Goal: Transaction & Acquisition: Purchase product/service

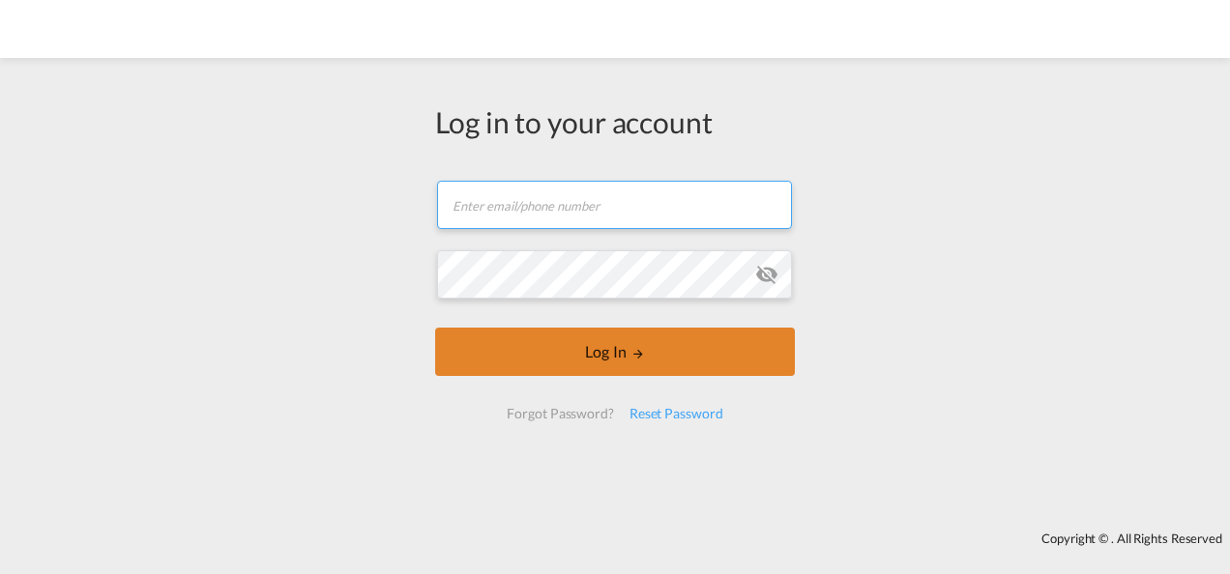
type input "[PERSON_NAME][EMAIL_ADDRESS][PERSON_NAME][DOMAIN_NAME]"
click at [599, 342] on button "Log In" at bounding box center [615, 352] width 360 height 48
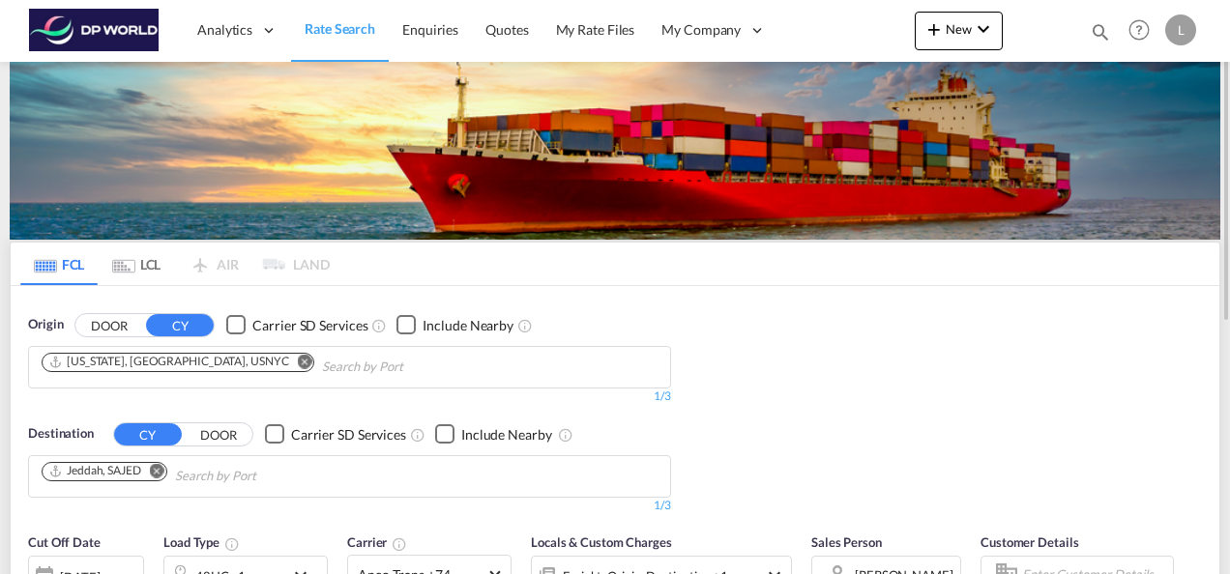
drag, startPoint x: 195, startPoint y: 363, endPoint x: 159, endPoint y: 370, distance: 37.4
click at [298, 363] on md-icon "Remove" at bounding box center [305, 361] width 15 height 15
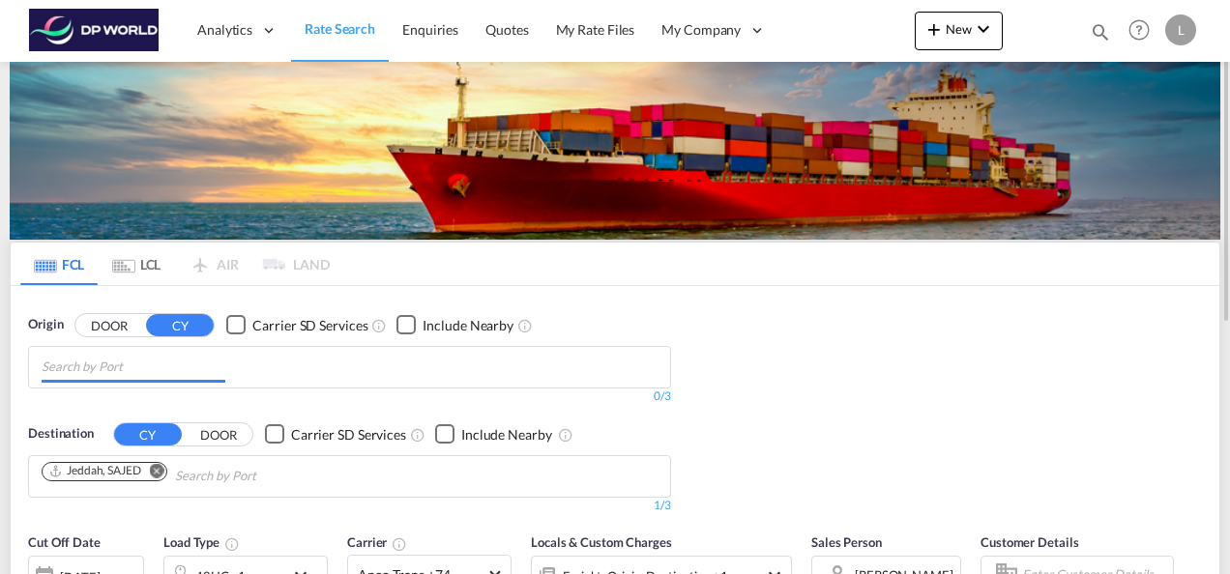
click at [149, 366] on input "Chips input." at bounding box center [134, 367] width 184 height 31
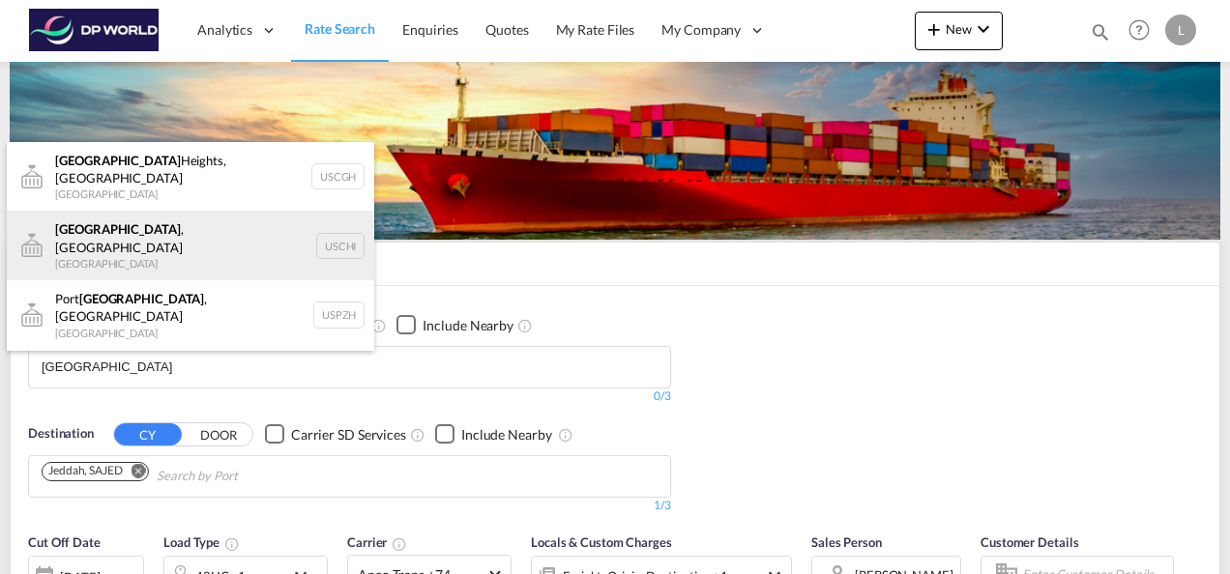
type input "[GEOGRAPHIC_DATA]"
click at [111, 229] on div "[GEOGRAPHIC_DATA] , IL United States USCHI" at bounding box center [190, 246] width 367 height 70
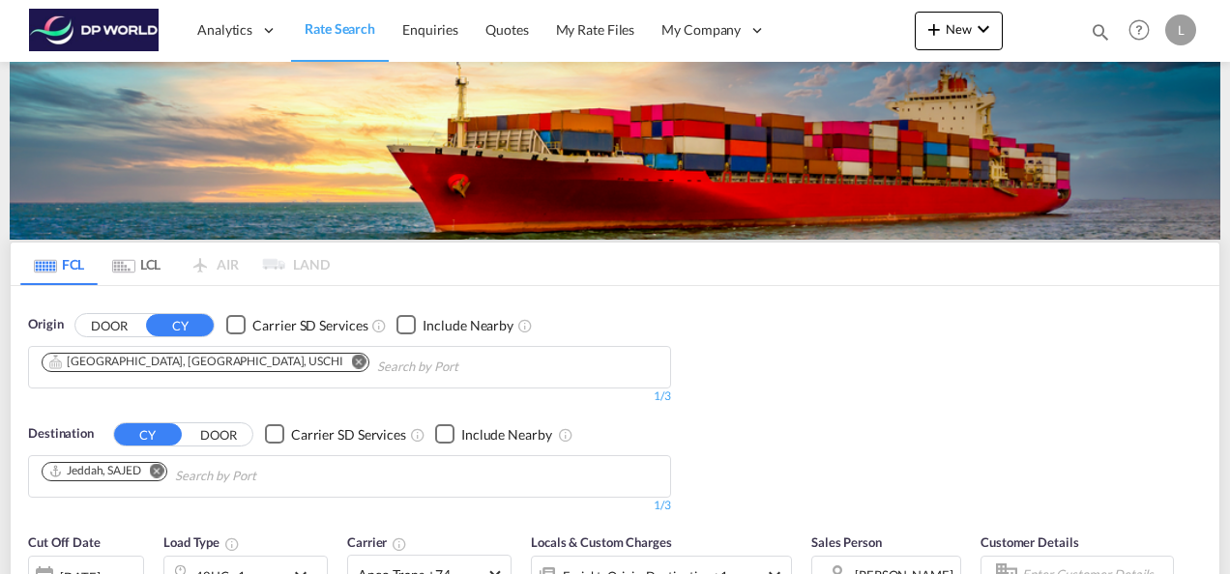
scroll to position [97, 0]
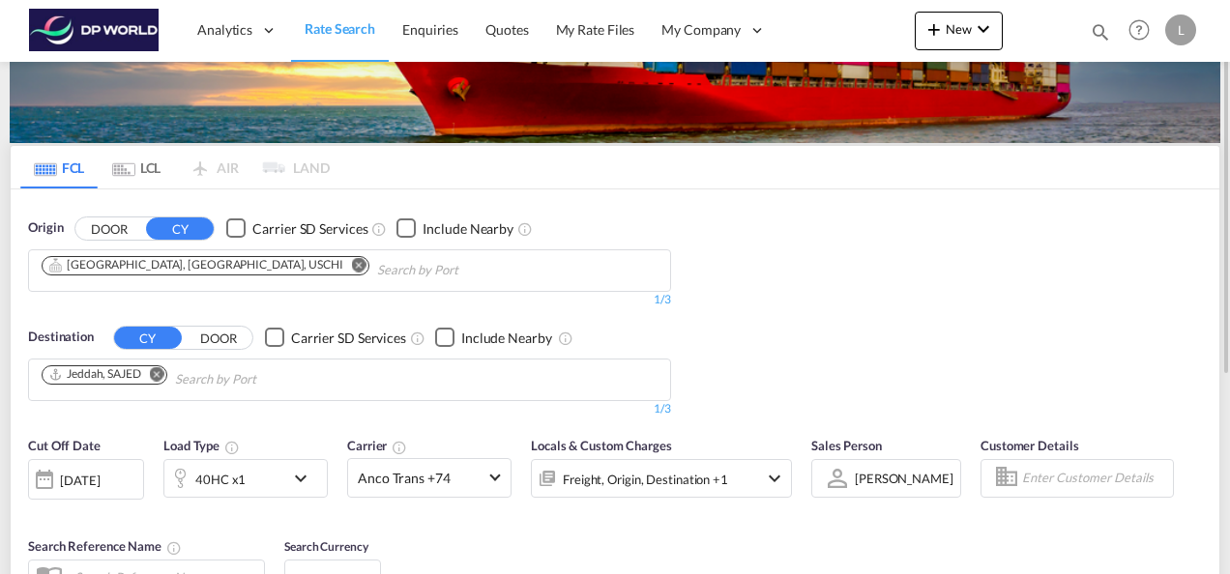
click at [162, 375] on md-icon "Remove" at bounding box center [157, 373] width 15 height 15
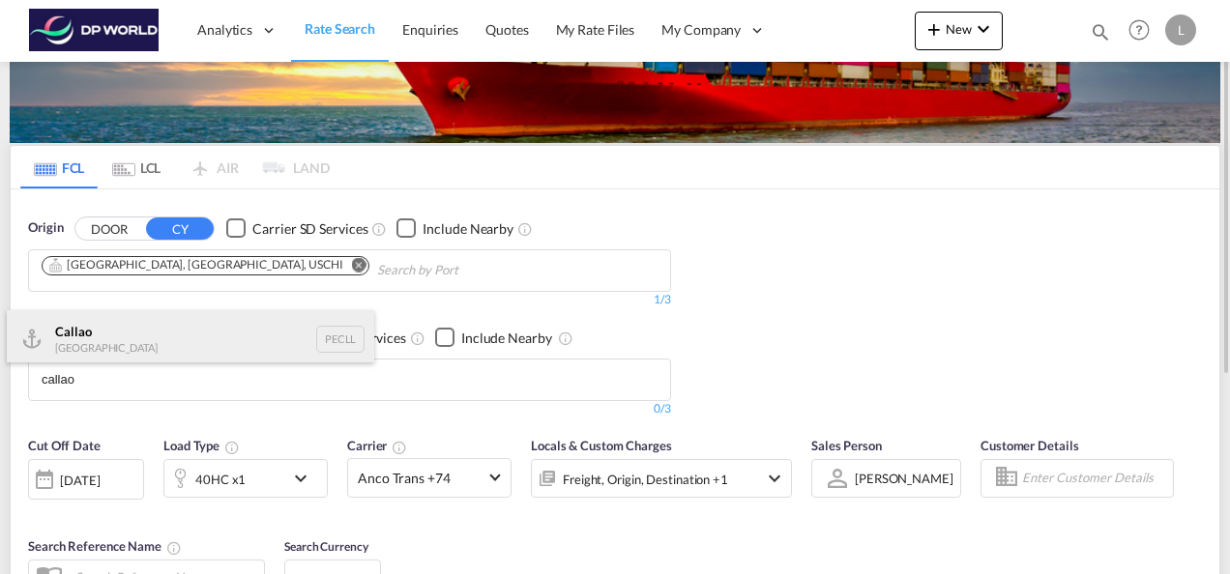
type input "callao"
click at [102, 336] on div "Callao [GEOGRAPHIC_DATA] PECLL" at bounding box center [190, 339] width 367 height 58
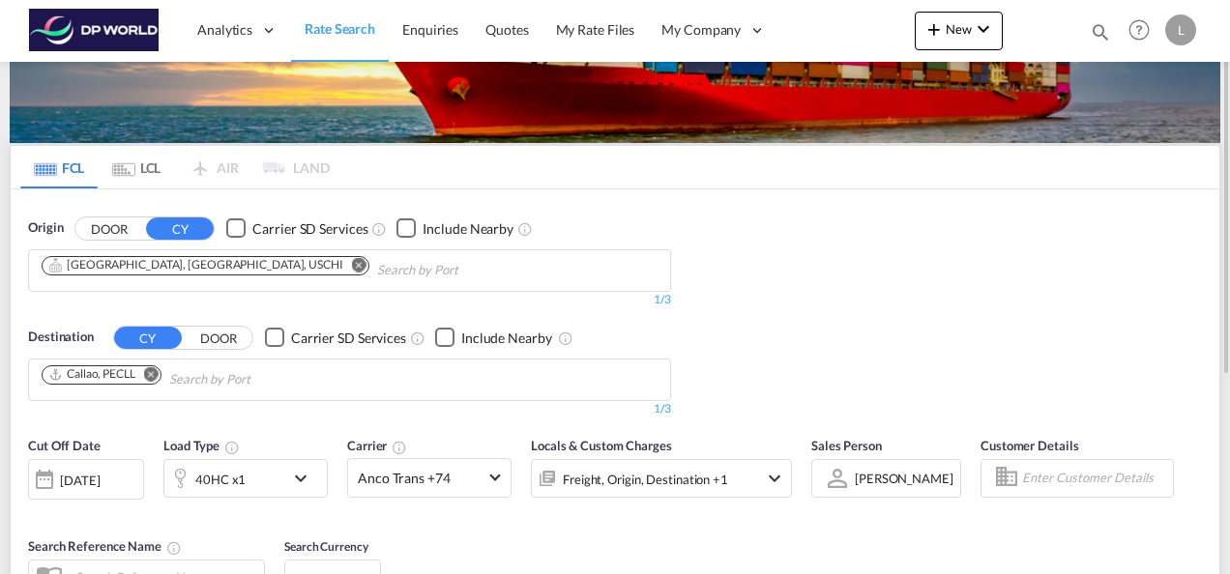
click at [255, 481] on div "40HC x1" at bounding box center [224, 478] width 120 height 39
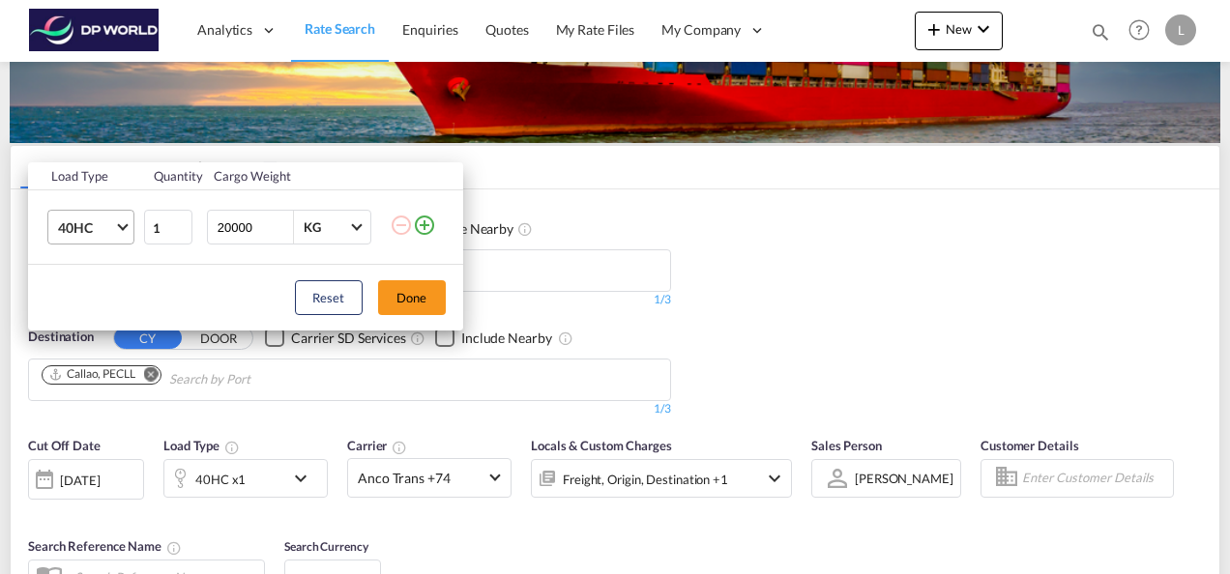
click at [118, 218] on md-select-value "40HC" at bounding box center [94, 227] width 77 height 33
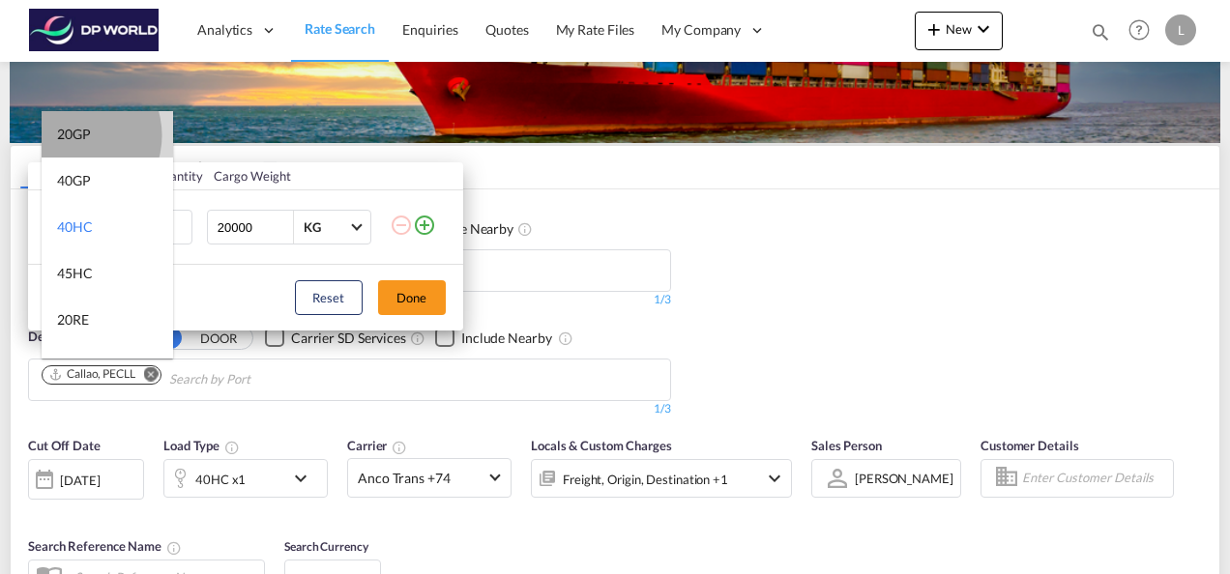
click at [73, 135] on div "20GP" at bounding box center [74, 134] width 34 height 19
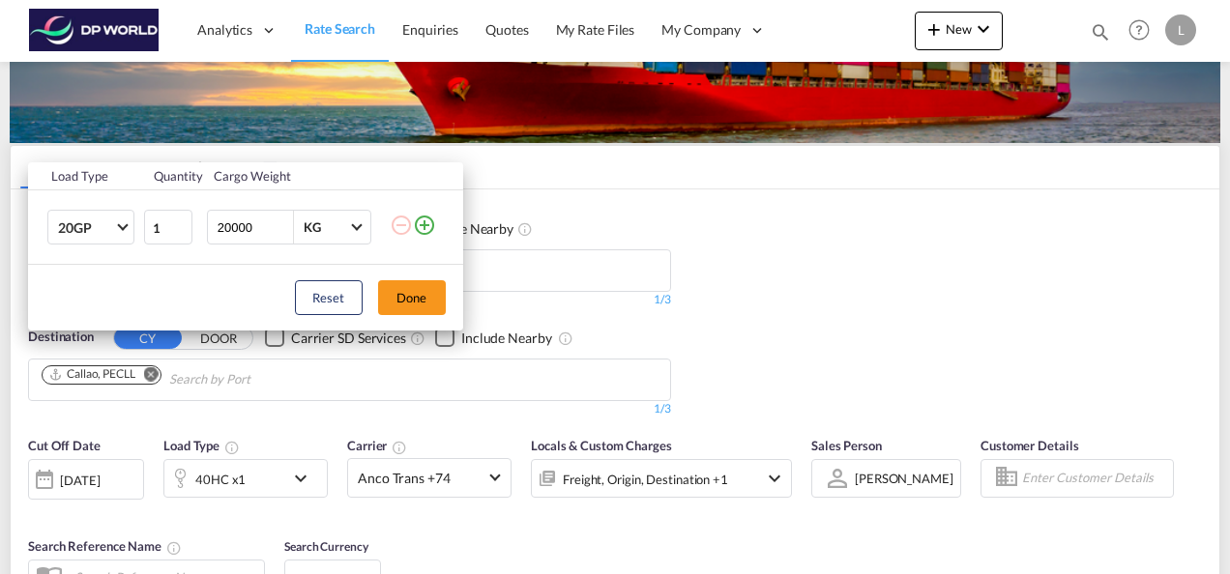
click at [889, 309] on div "Load Type Quantity Cargo Weight 20GP 1 20000 KG KG Load type addition is restri…" at bounding box center [615, 287] width 1230 height 574
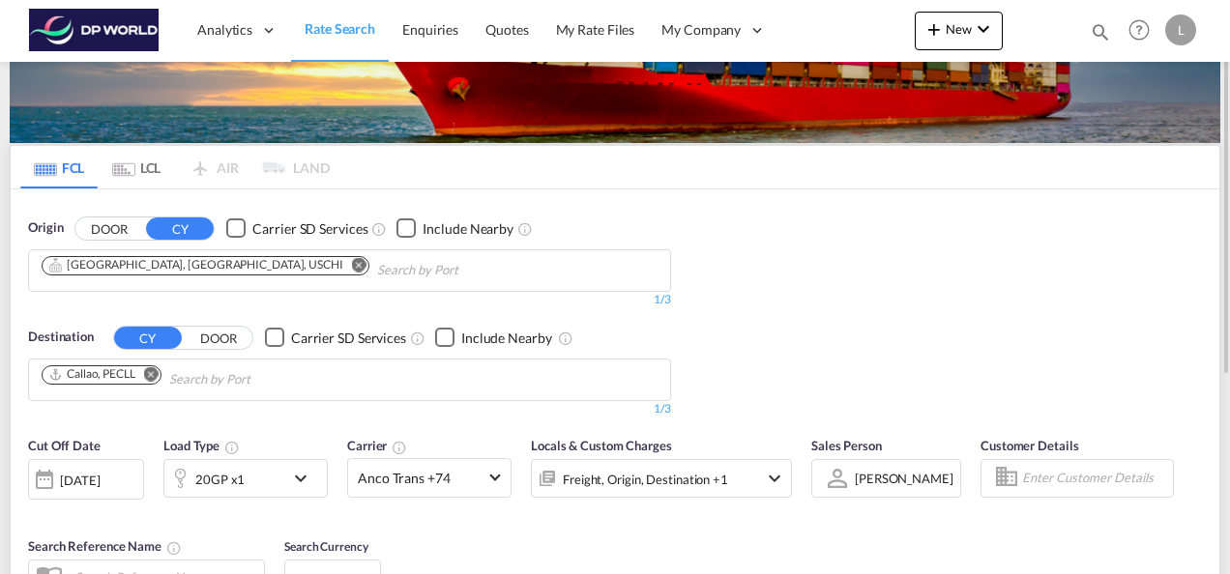
click at [841, 477] on div at bounding box center [837, 478] width 31 height 34
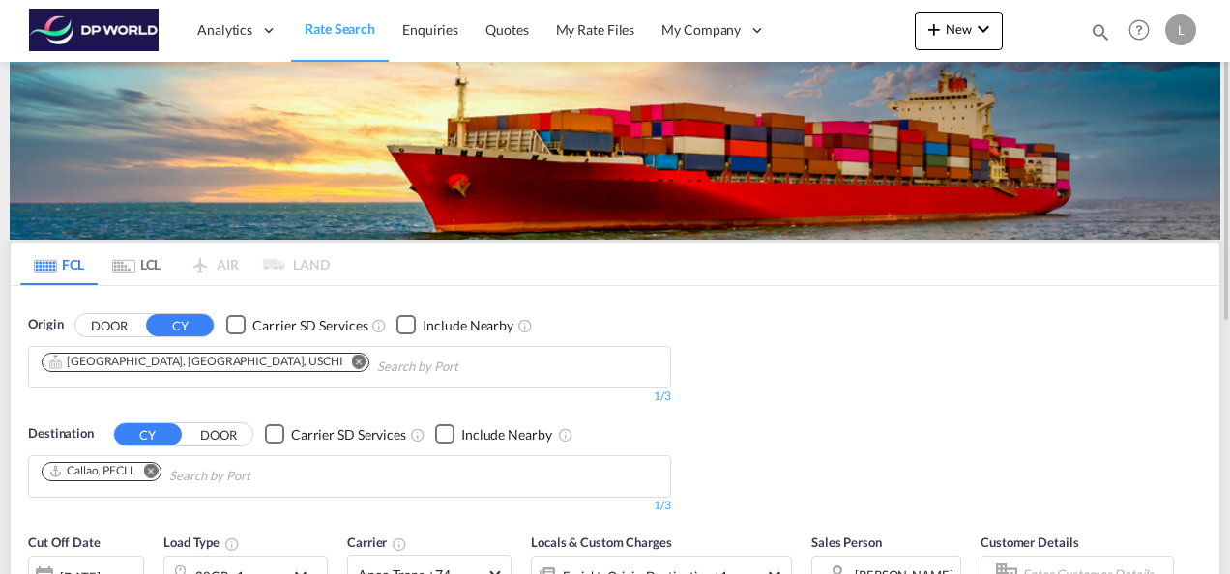
scroll to position [290, 0]
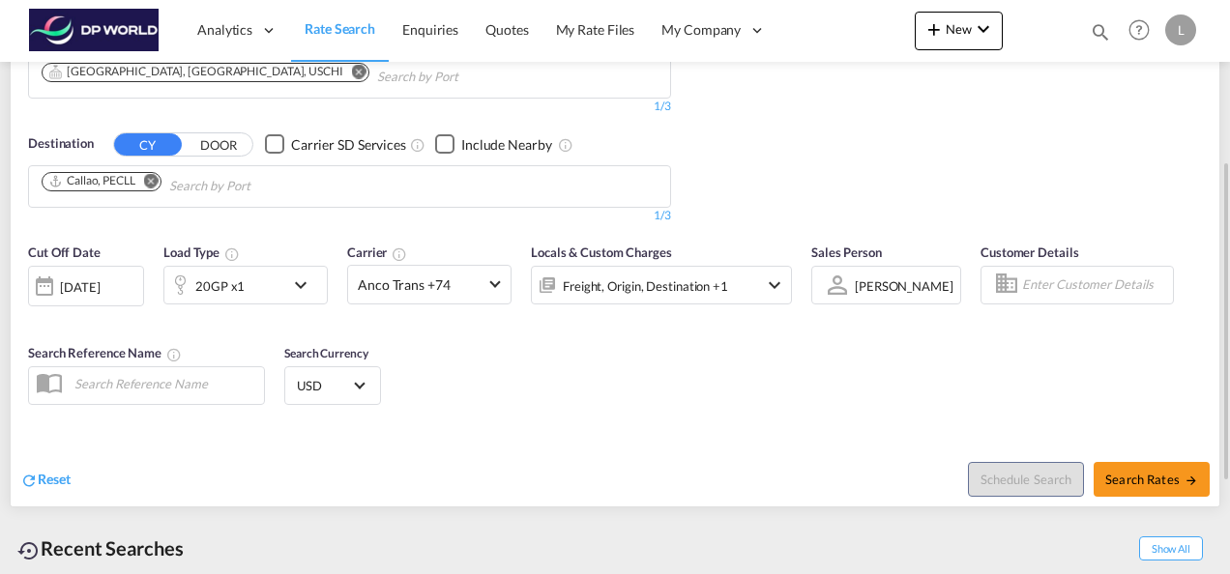
click at [874, 283] on div "[PERSON_NAME]" at bounding box center [904, 285] width 99 height 15
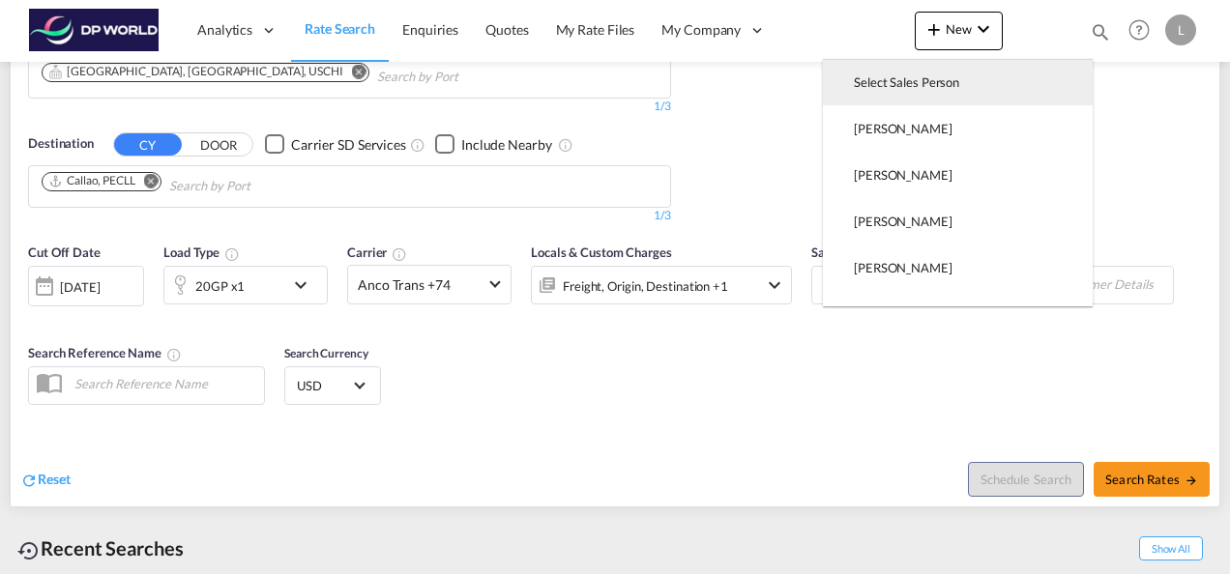
scroll to position [0, 0]
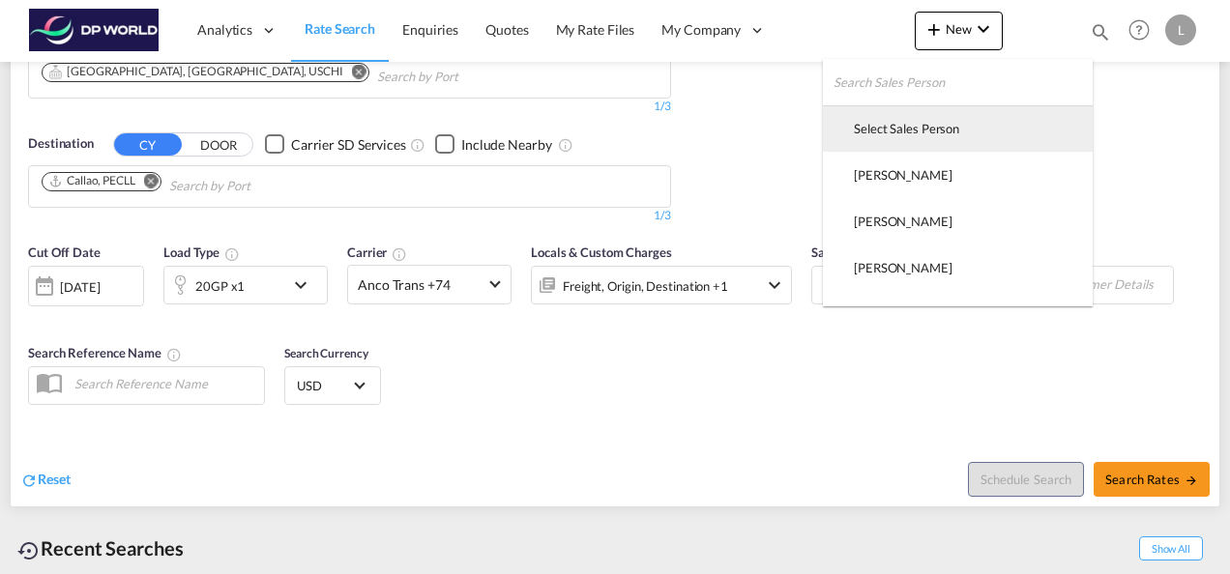
click at [904, 121] on div "Select Sales Person" at bounding box center [906, 128] width 105 height 17
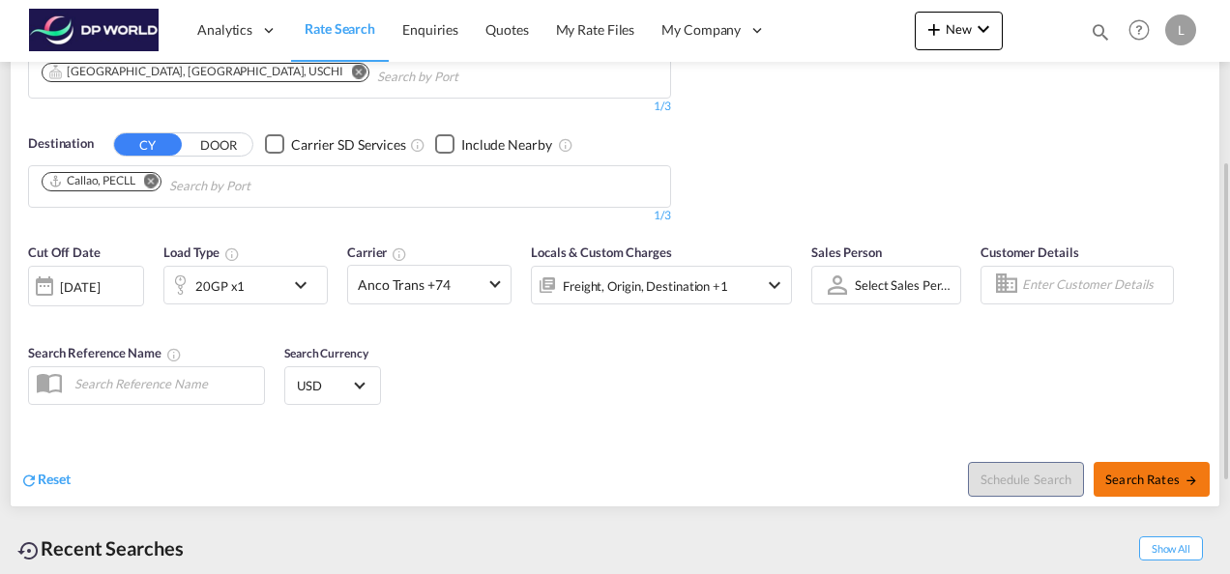
click at [1135, 477] on span "Search Rates" at bounding box center [1151, 479] width 93 height 15
type input "USCHI to PECLL / [DATE]"
